Goal: Navigation & Orientation: Find specific page/section

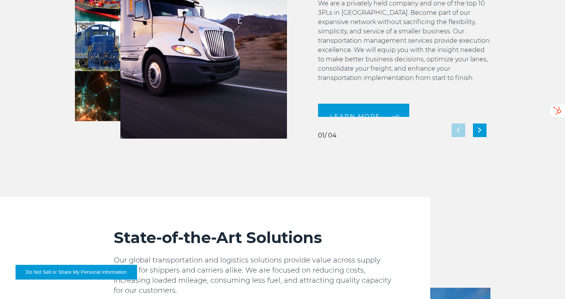
scroll to position [1699, 0]
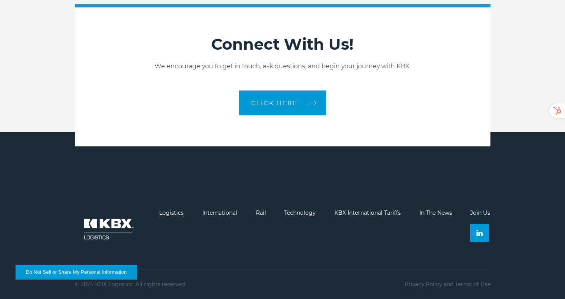
click at [175, 212] on link "Logistics" at bounding box center [171, 212] width 24 height 7
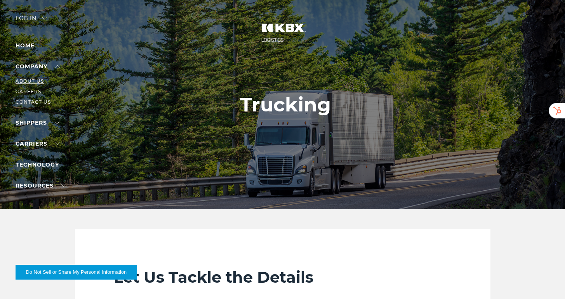
click at [28, 82] on link "About Us" at bounding box center [30, 81] width 28 height 6
